Goal: Information Seeking & Learning: Learn about a topic

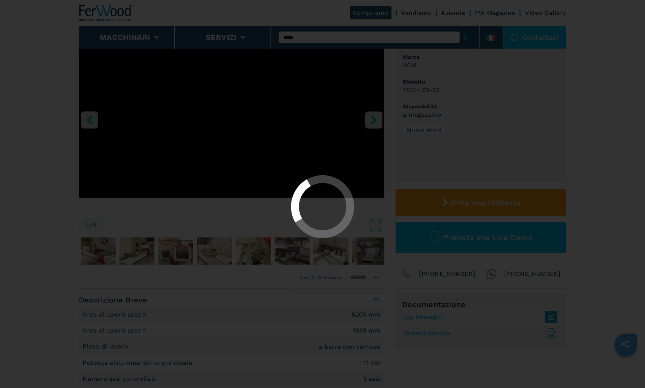
scroll to position [84, 0]
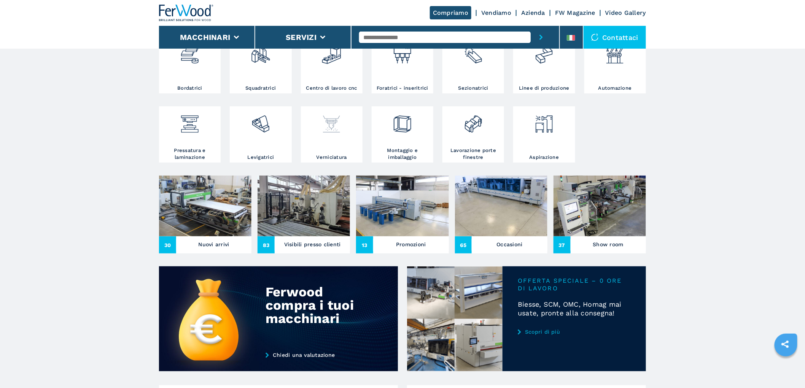
scroll to position [169, 0]
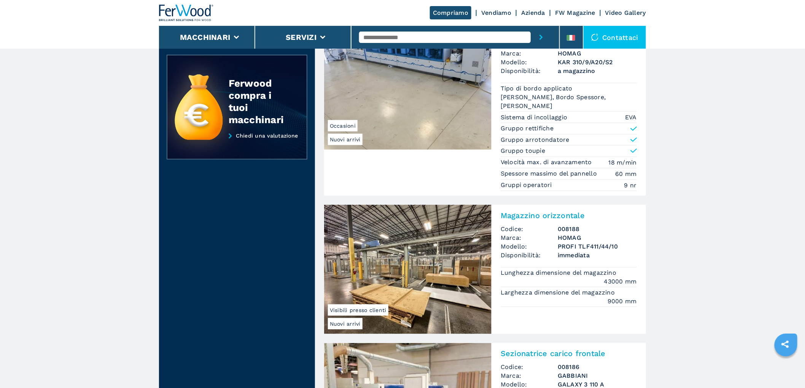
scroll to position [103, 0]
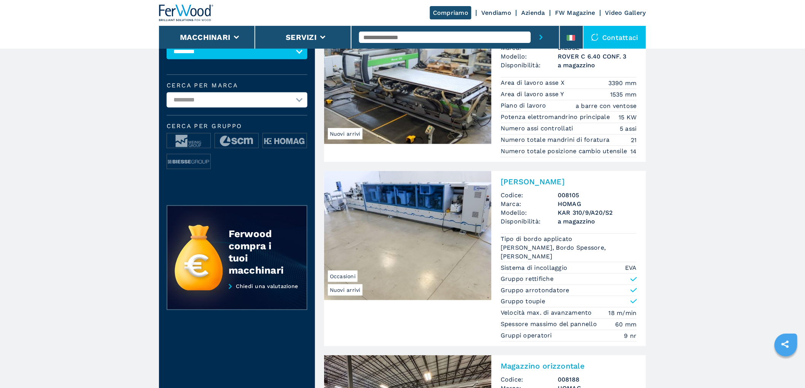
click at [573, 185] on h2 "[PERSON_NAME]" at bounding box center [569, 181] width 136 height 9
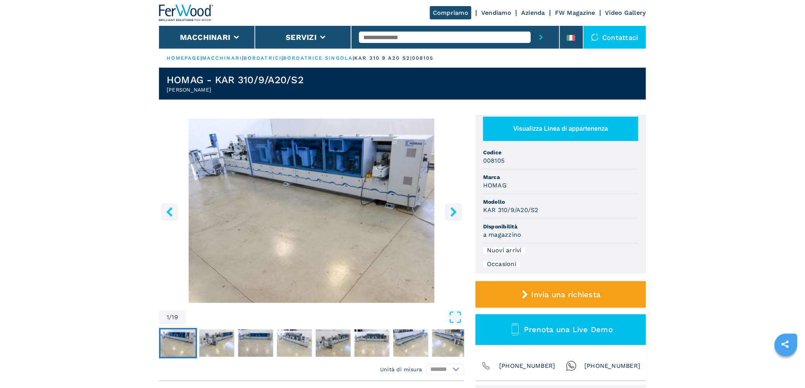
click at [455, 208] on icon "right-button" at bounding box center [454, 212] width 10 height 10
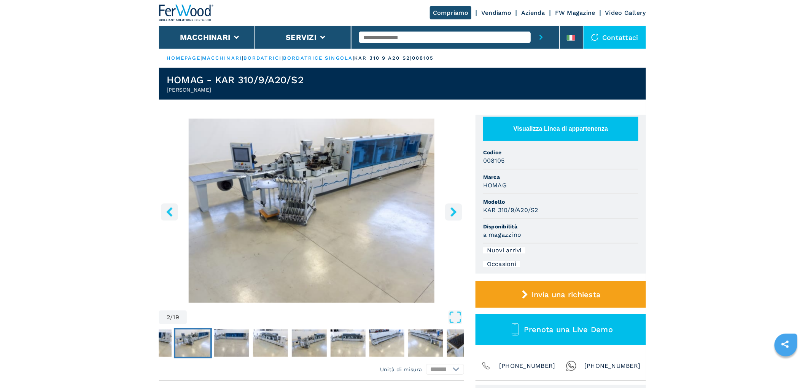
click at [455, 208] on icon "right-button" at bounding box center [454, 212] width 10 height 10
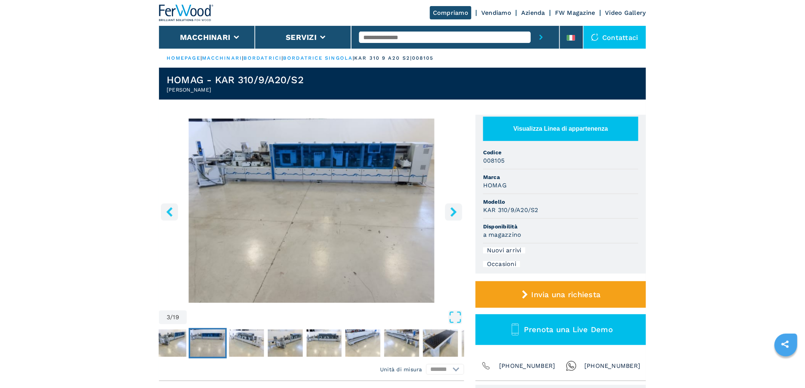
click at [455, 208] on icon "right-button" at bounding box center [454, 212] width 10 height 10
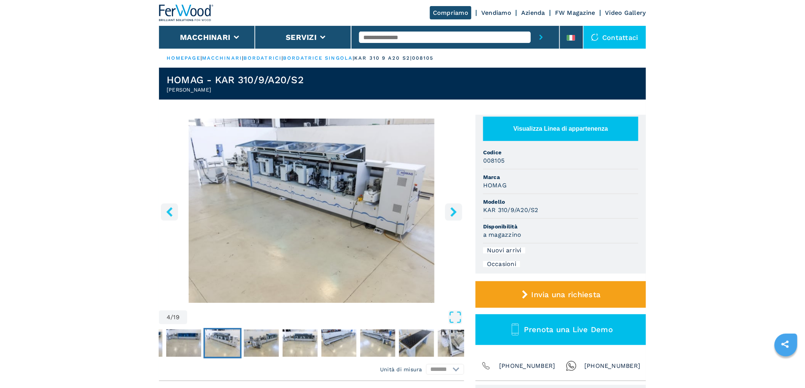
click at [455, 208] on icon "right-button" at bounding box center [454, 212] width 10 height 10
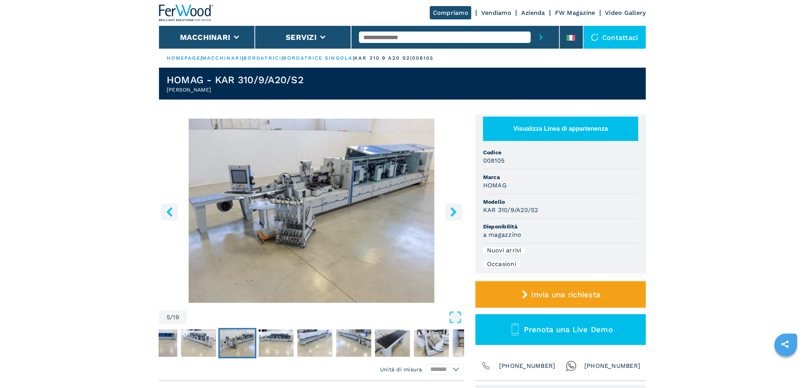
click at [455, 208] on icon "right-button" at bounding box center [454, 212] width 10 height 10
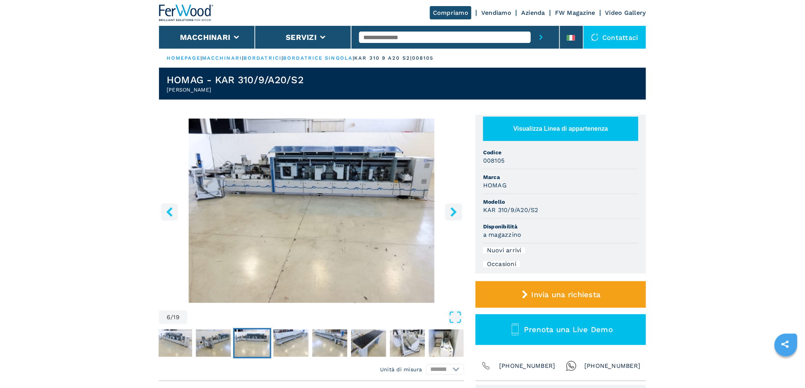
click at [455, 208] on icon "right-button" at bounding box center [454, 212] width 10 height 10
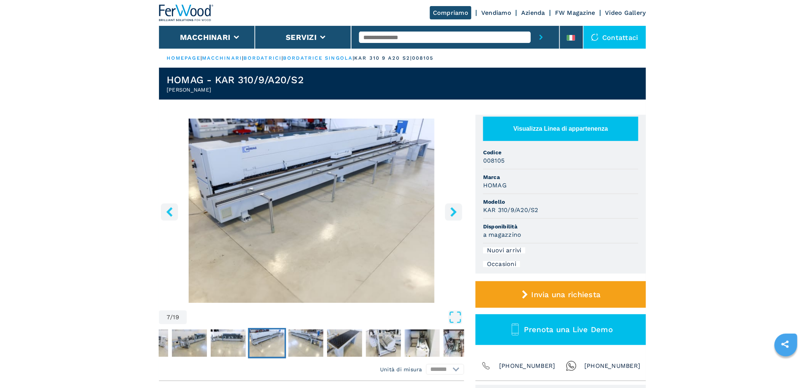
click at [455, 208] on icon "right-button" at bounding box center [454, 212] width 10 height 10
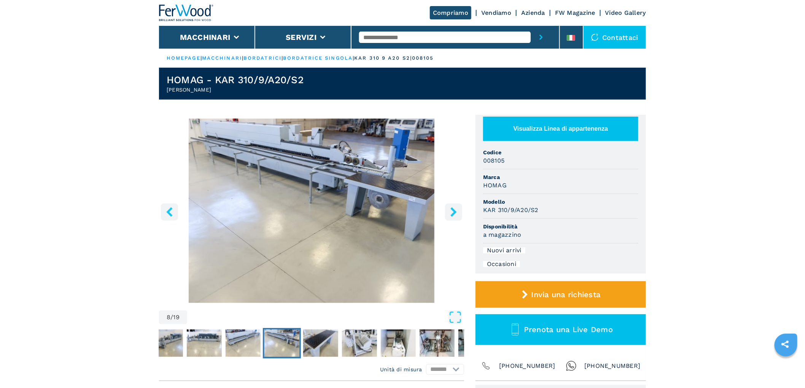
click at [455, 208] on icon "right-button" at bounding box center [454, 212] width 10 height 10
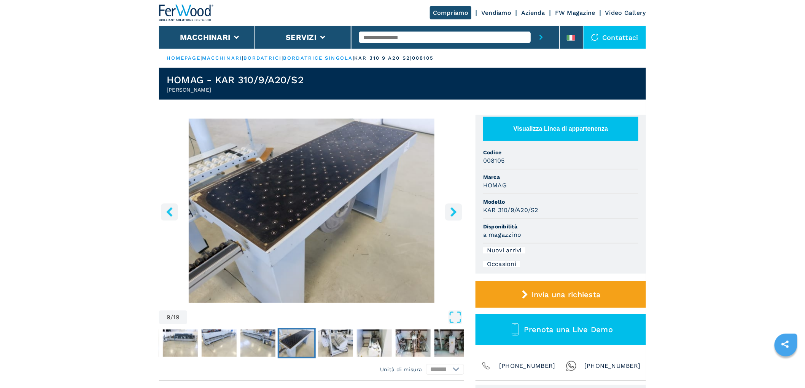
click at [455, 208] on icon "right-button" at bounding box center [454, 212] width 10 height 10
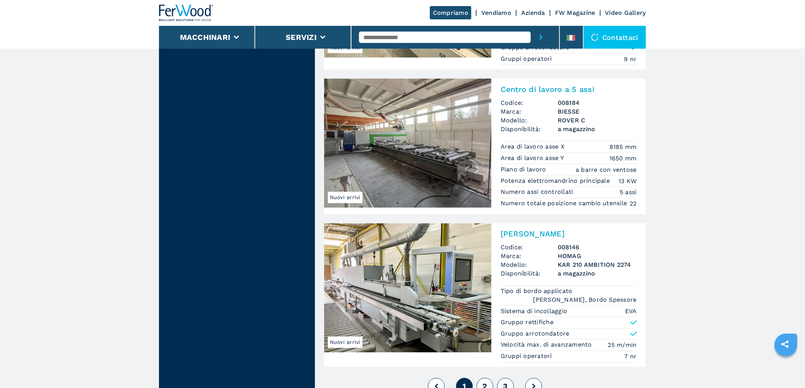
scroll to position [1709, 0]
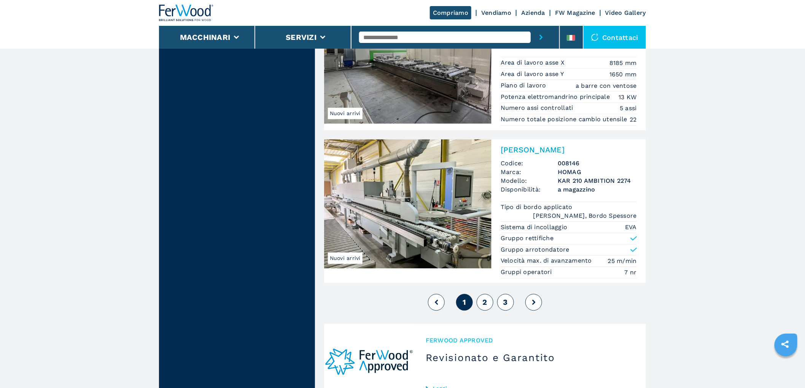
click at [482, 305] on button "2" at bounding box center [485, 302] width 17 height 17
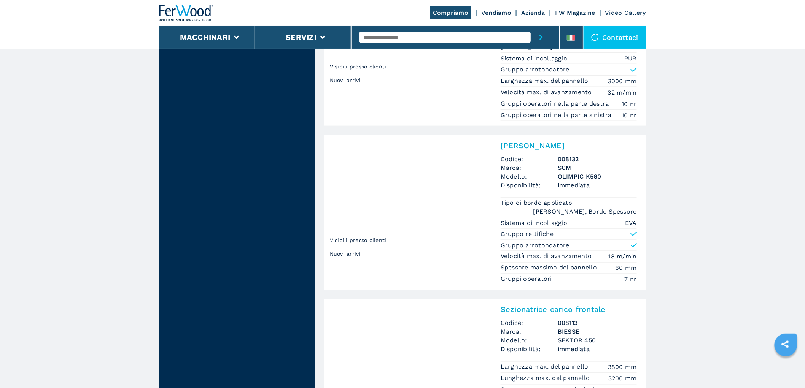
scroll to position [1691, 0]
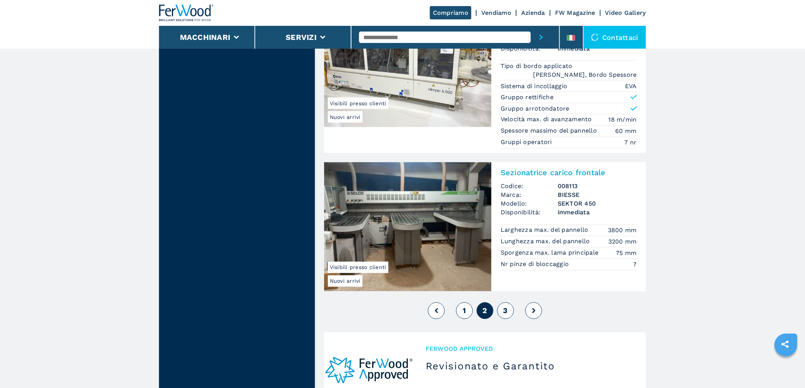
click at [508, 318] on button "3" at bounding box center [505, 311] width 17 height 17
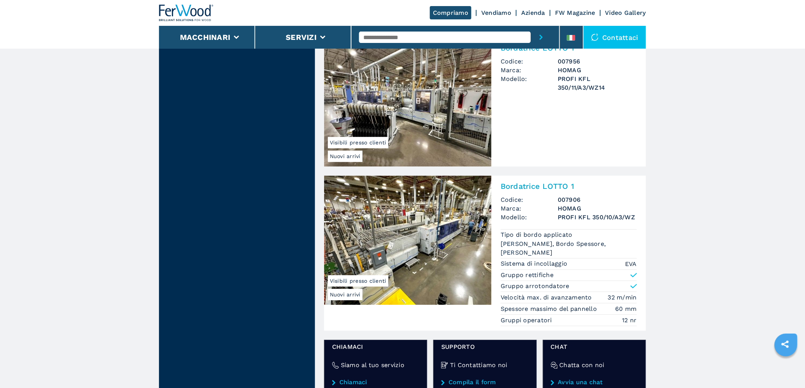
scroll to position [972, 0]
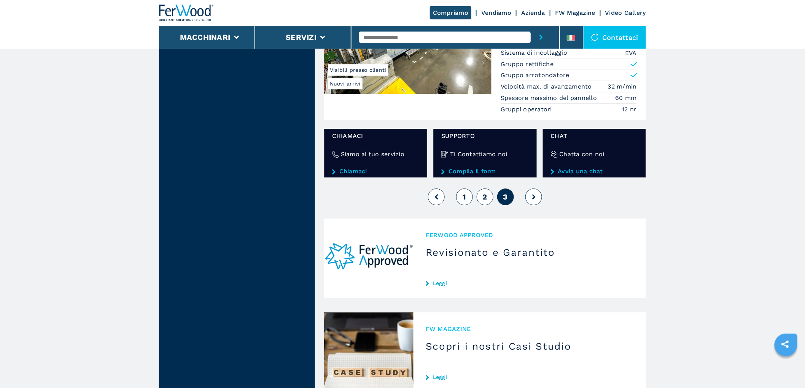
click at [458, 199] on div "1 2 3" at bounding box center [485, 197] width 322 height 21
click at [463, 202] on span "1" at bounding box center [464, 196] width 3 height 9
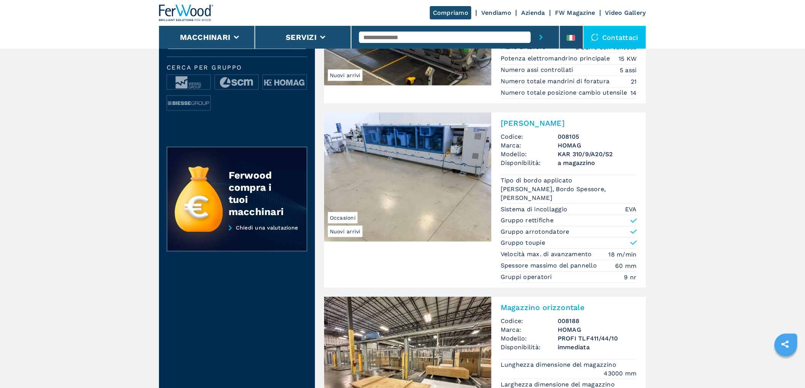
scroll to position [169, 0]
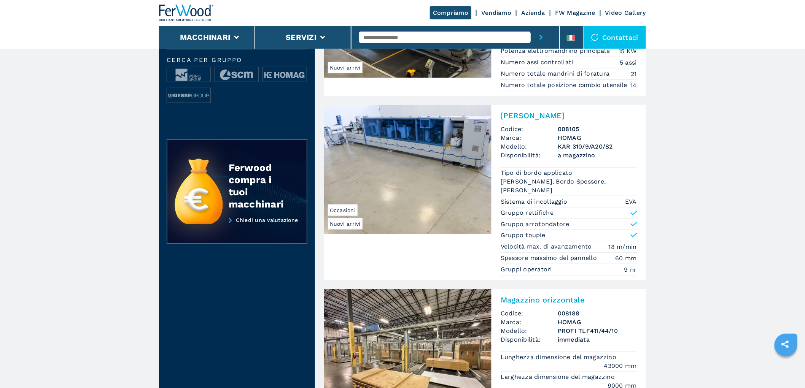
click at [530, 119] on h2 "[PERSON_NAME]" at bounding box center [569, 115] width 136 height 9
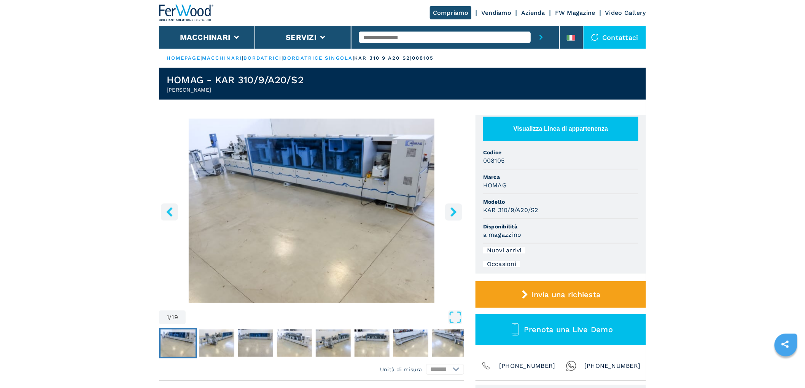
click at [457, 210] on icon "right-button" at bounding box center [454, 212] width 10 height 10
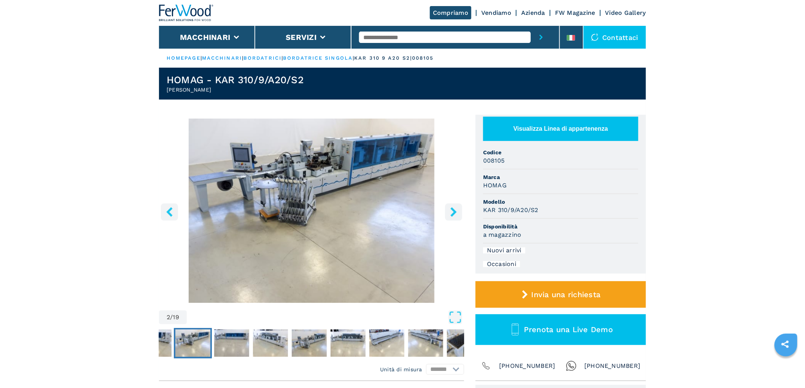
click at [457, 210] on icon "right-button" at bounding box center [454, 212] width 10 height 10
click at [454, 212] on icon "right-button" at bounding box center [453, 212] width 6 height 10
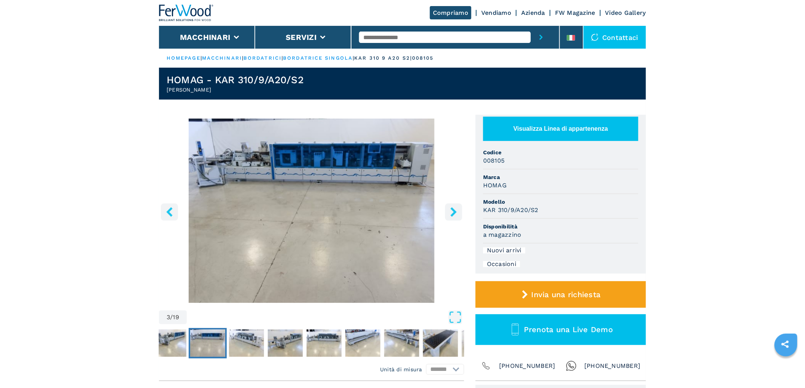
click at [453, 212] on icon "right-button" at bounding box center [454, 212] width 10 height 10
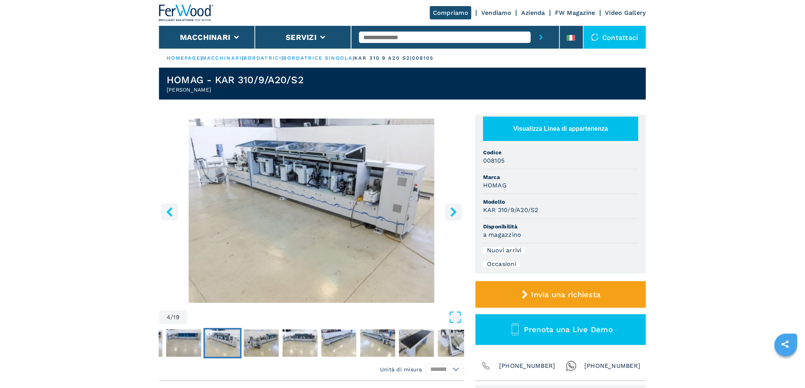
click at [453, 212] on icon "right-button" at bounding box center [454, 212] width 10 height 10
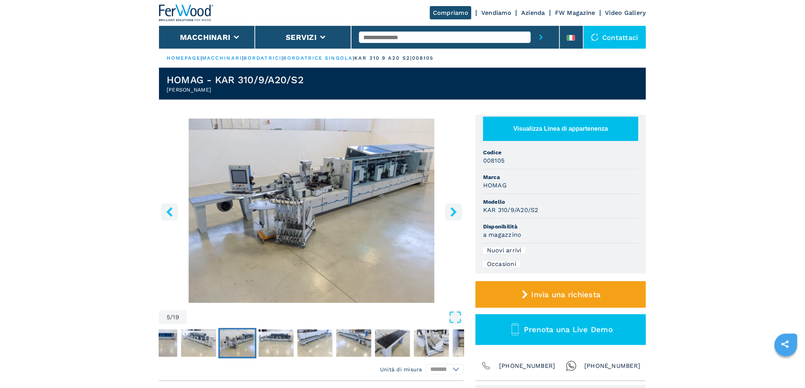
click at [454, 212] on icon "right-button" at bounding box center [453, 212] width 6 height 10
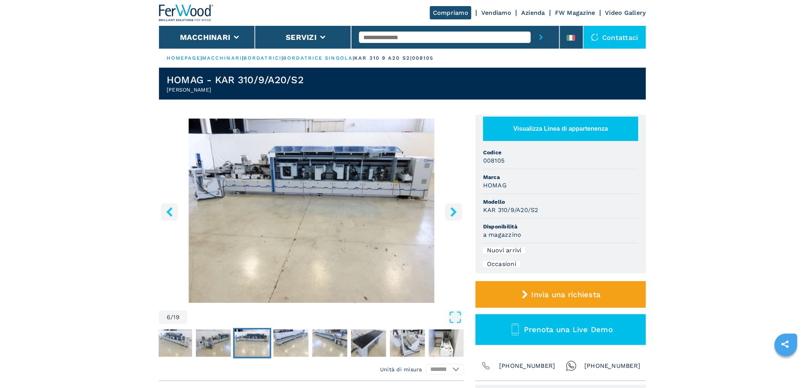
click at [454, 212] on icon "right-button" at bounding box center [453, 212] width 6 height 10
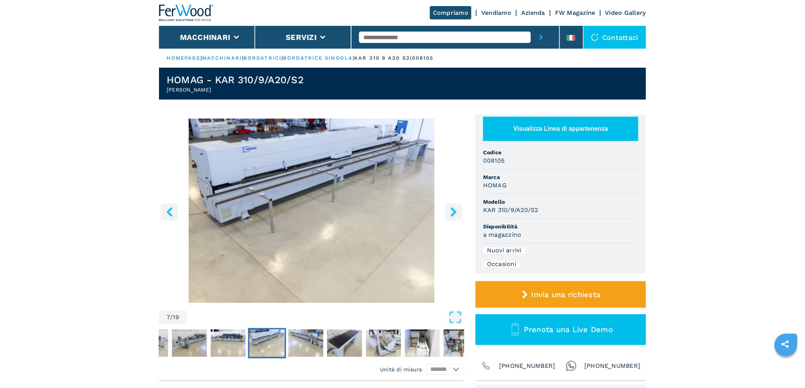
click at [454, 212] on icon "right-button" at bounding box center [453, 212] width 6 height 10
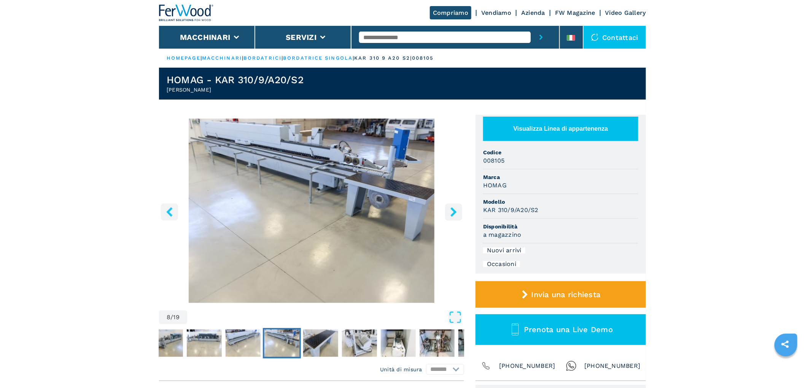
click at [456, 212] on icon "right-button" at bounding box center [453, 212] width 6 height 10
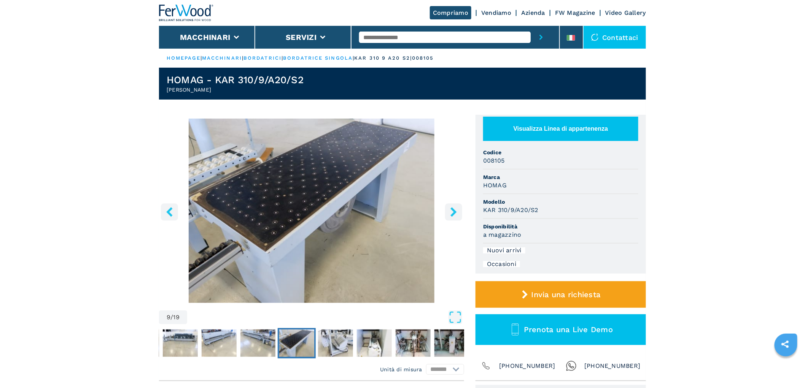
click at [456, 212] on icon "right-button" at bounding box center [453, 212] width 6 height 10
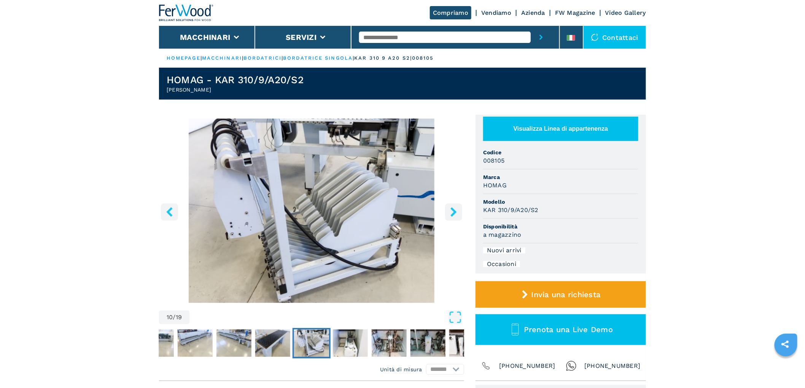
click at [457, 212] on icon "right-button" at bounding box center [454, 212] width 10 height 10
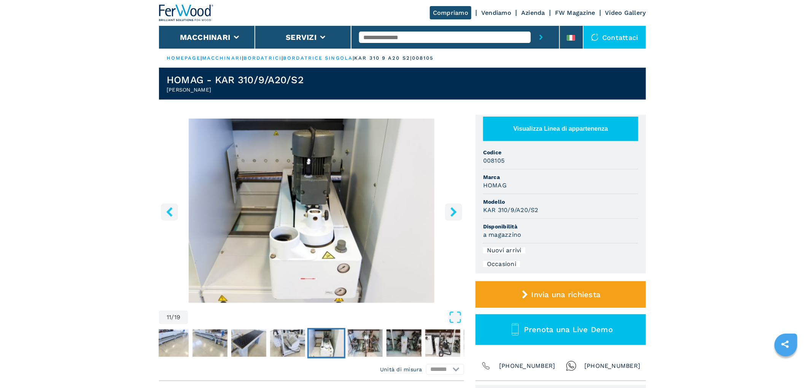
click at [457, 212] on icon "right-button" at bounding box center [454, 212] width 10 height 10
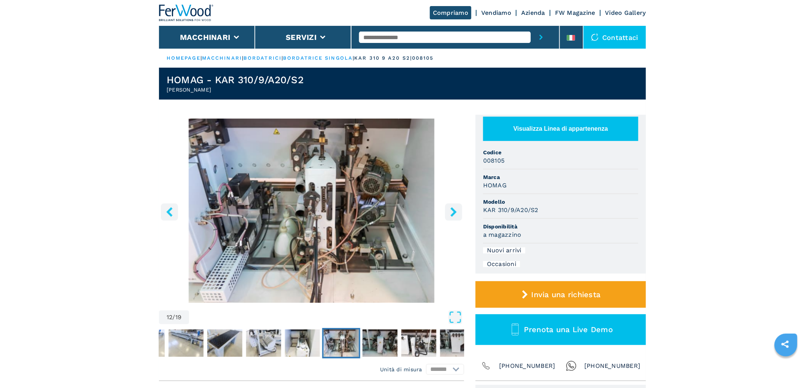
click at [457, 212] on icon "right-button" at bounding box center [454, 212] width 10 height 10
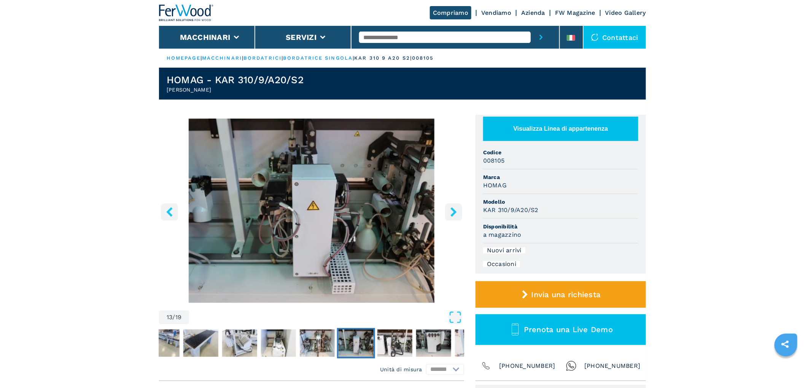
click at [457, 212] on icon "right-button" at bounding box center [454, 212] width 10 height 10
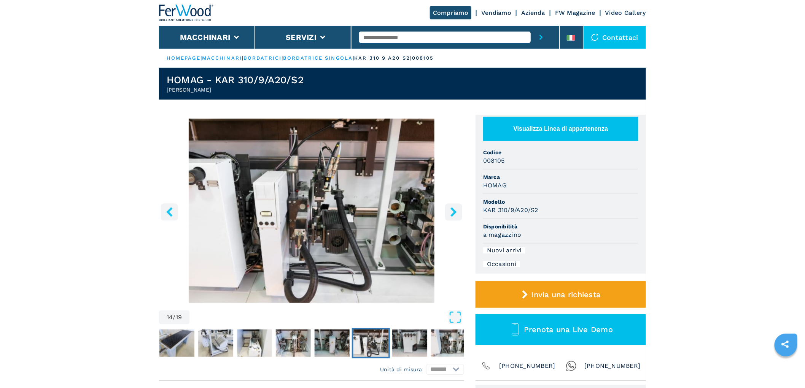
click at [457, 212] on icon "right-button" at bounding box center [454, 212] width 10 height 10
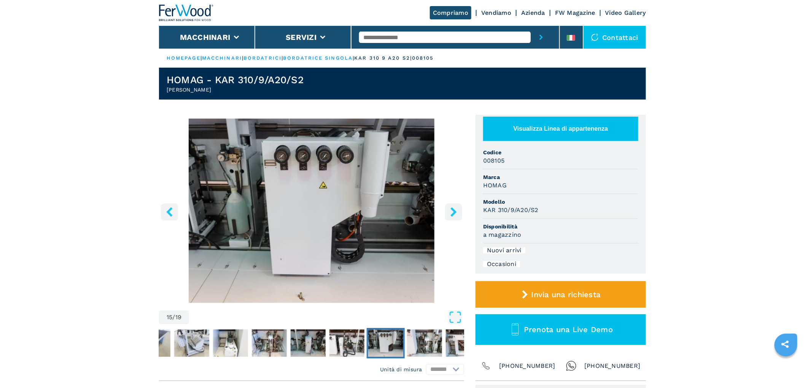
click at [457, 212] on icon "right-button" at bounding box center [454, 212] width 10 height 10
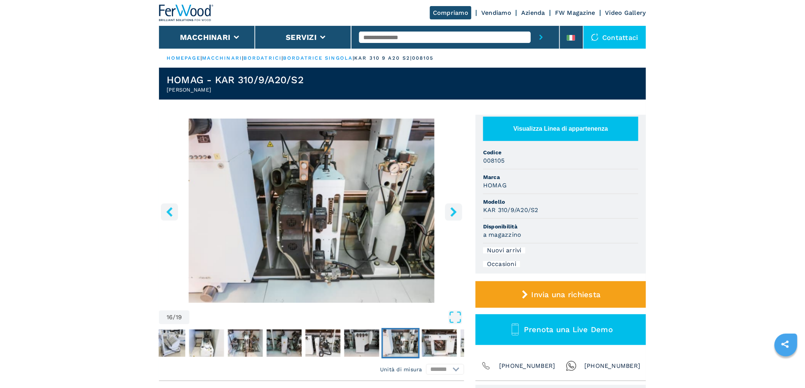
click at [457, 212] on icon "right-button" at bounding box center [454, 212] width 10 height 10
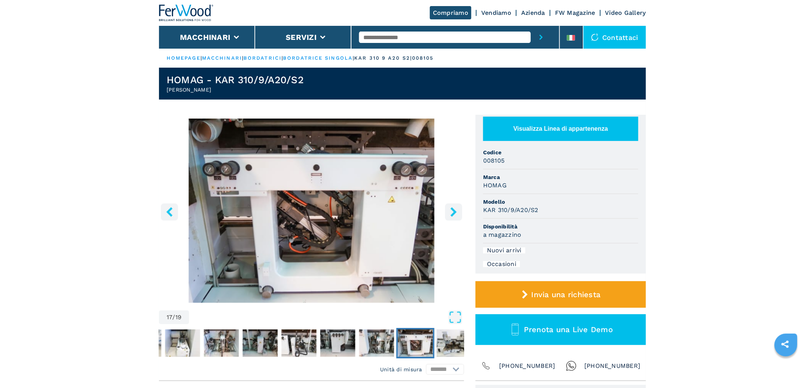
click at [457, 212] on icon "right-button" at bounding box center [454, 212] width 10 height 10
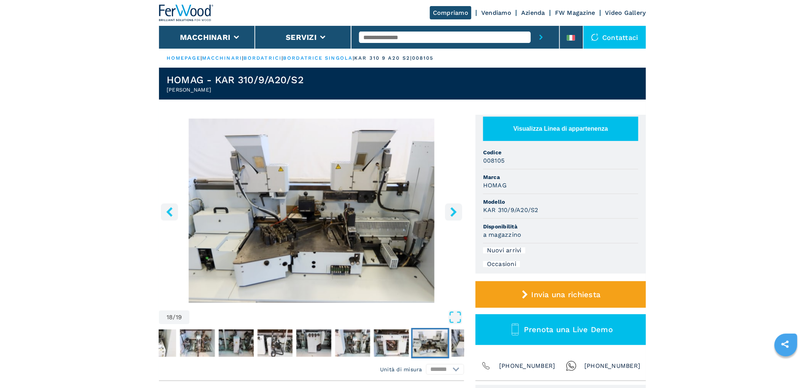
click at [457, 212] on icon "right-button" at bounding box center [454, 212] width 10 height 10
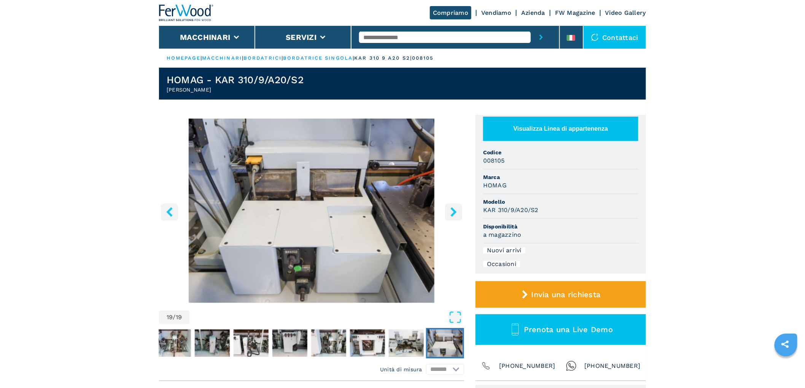
click at [457, 212] on icon "right-button" at bounding box center [454, 212] width 10 height 10
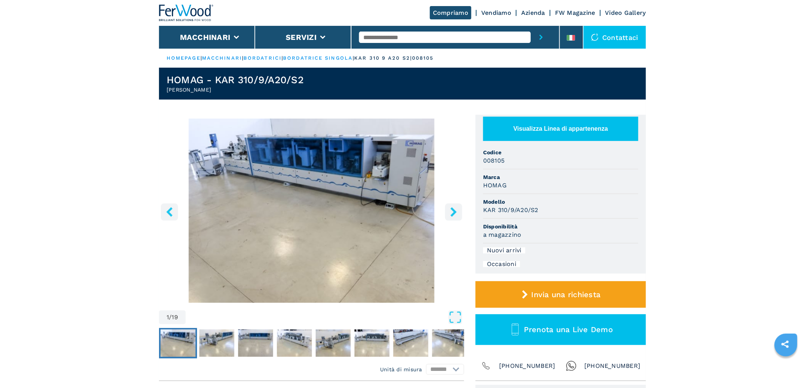
click at [457, 212] on icon "right-button" at bounding box center [454, 212] width 10 height 10
